Goal: Transaction & Acquisition: Purchase product/service

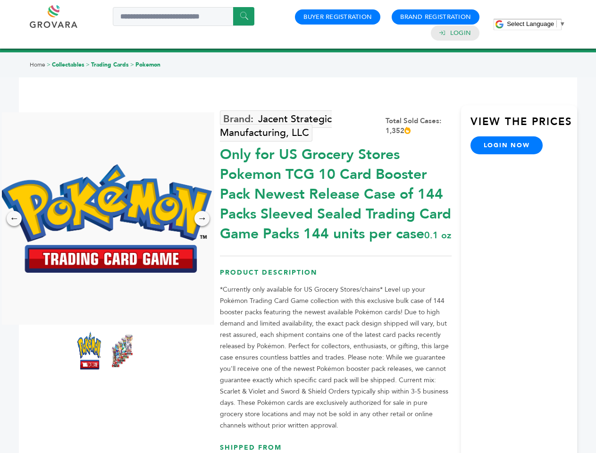
click at [536, 24] on span "Select Language" at bounding box center [530, 23] width 47 height 7
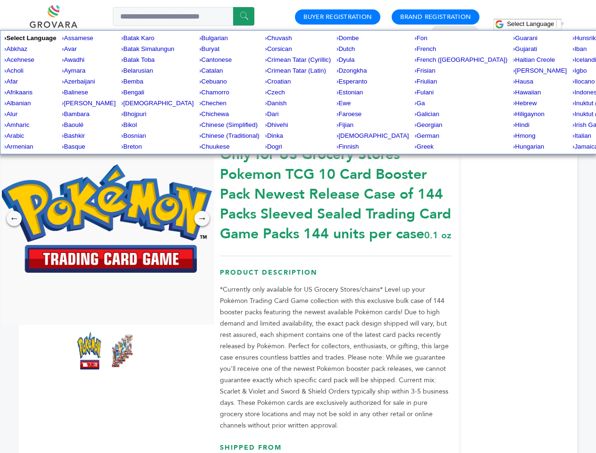
click at [106, 218] on img at bounding box center [106, 218] width 212 height 109
click at [0, 0] on div "×" at bounding box center [0, 0] width 0 height 0
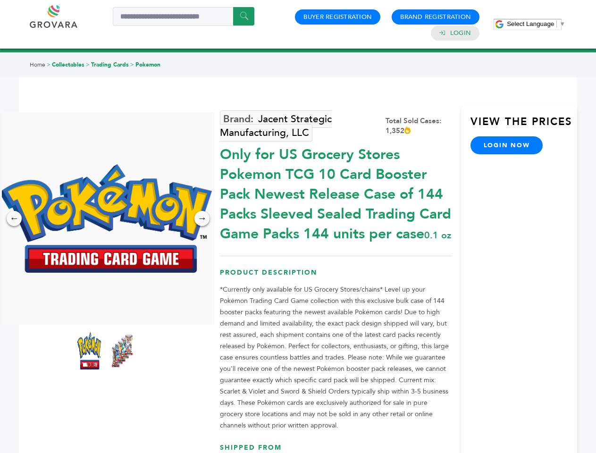
click at [202, 218] on div "→" at bounding box center [201, 218] width 15 height 15
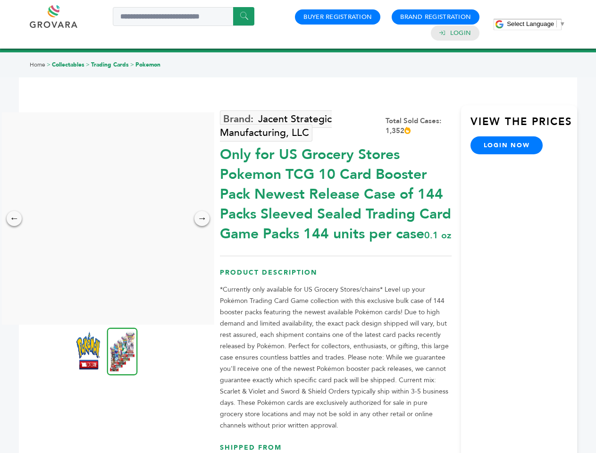
click at [89, 351] on img at bounding box center [88, 351] width 24 height 38
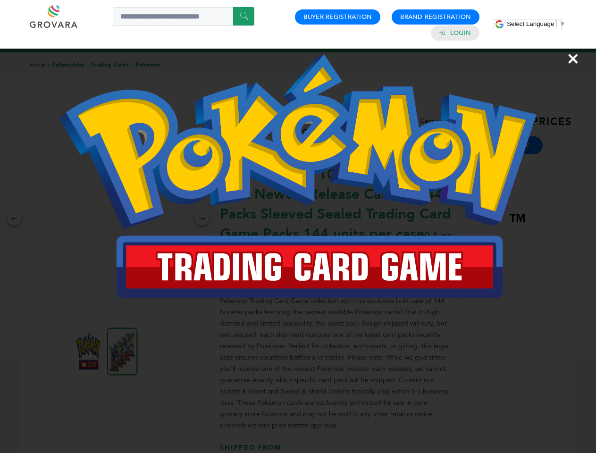
click at [122, 351] on div "×" at bounding box center [298, 226] width 596 height 453
